Goal: Task Accomplishment & Management: Manage account settings

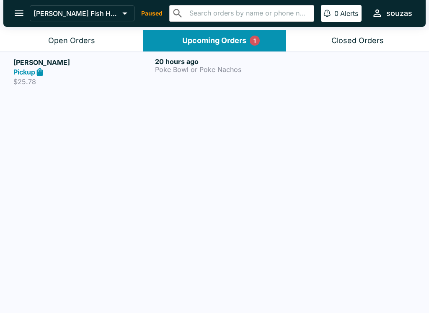
click at [78, 37] on div "Open Orders" at bounding box center [71, 41] width 47 height 10
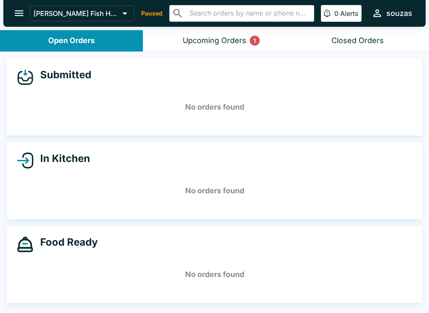
click at [25, 8] on button "open drawer" at bounding box center [18, 13] width 21 height 21
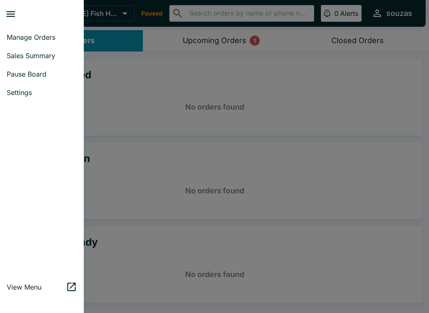
click at [45, 78] on link "Pause Board" at bounding box center [42, 74] width 84 height 18
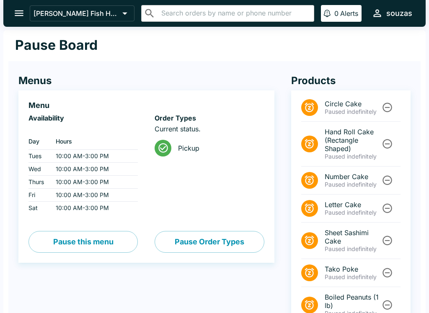
click at [24, 7] on button "open drawer" at bounding box center [18, 13] width 21 height 21
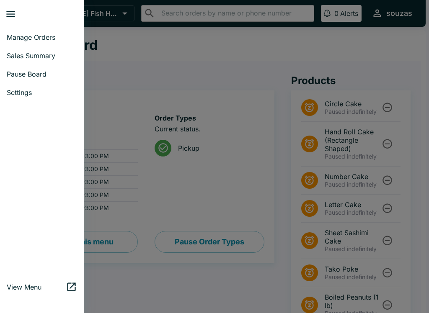
click at [41, 62] on link "Sales Summary" at bounding box center [42, 56] width 84 height 18
select select "03:00"
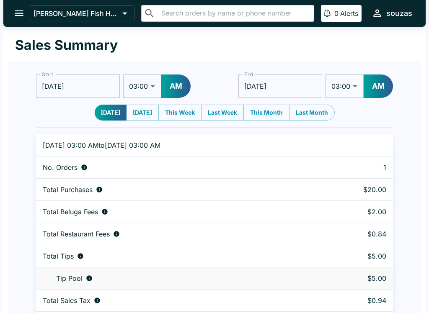
scroll to position [26, 0]
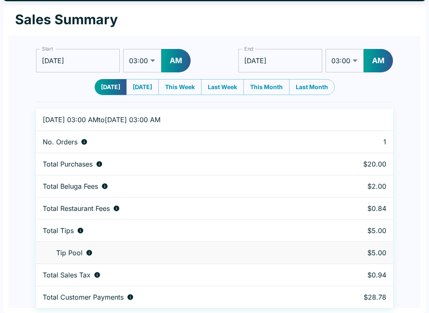
click at [32, 30] on div "Sales Summary" at bounding box center [214, 20] width 412 height 31
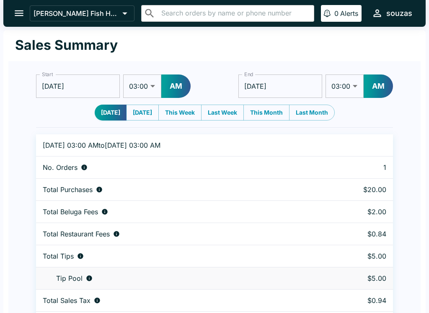
click at [18, 4] on button "open drawer" at bounding box center [18, 13] width 21 height 21
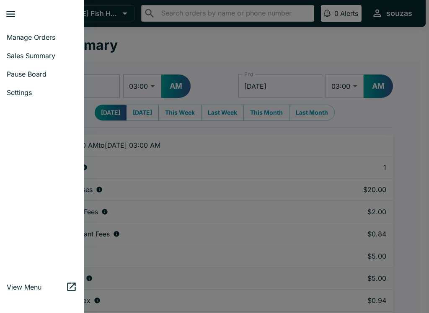
click at [55, 39] on span "Manage Orders" at bounding box center [42, 37] width 70 height 8
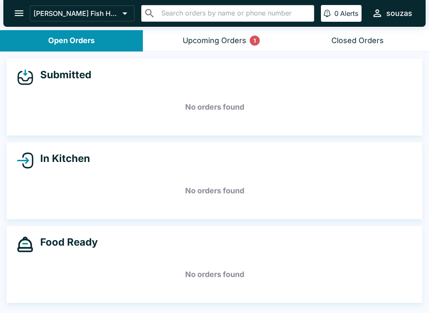
scroll to position [1, 0]
